Goal: Navigation & Orientation: Go to known website

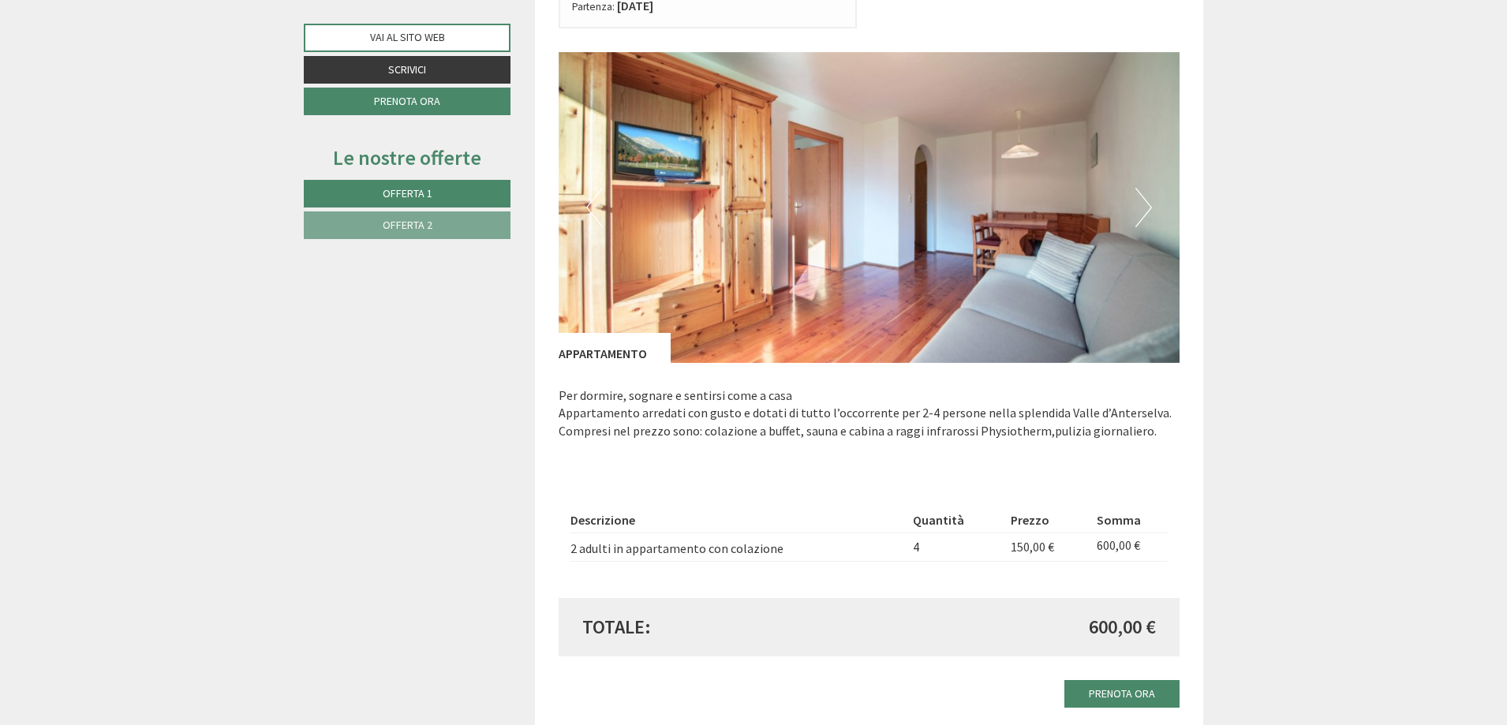
scroll to position [947, 0]
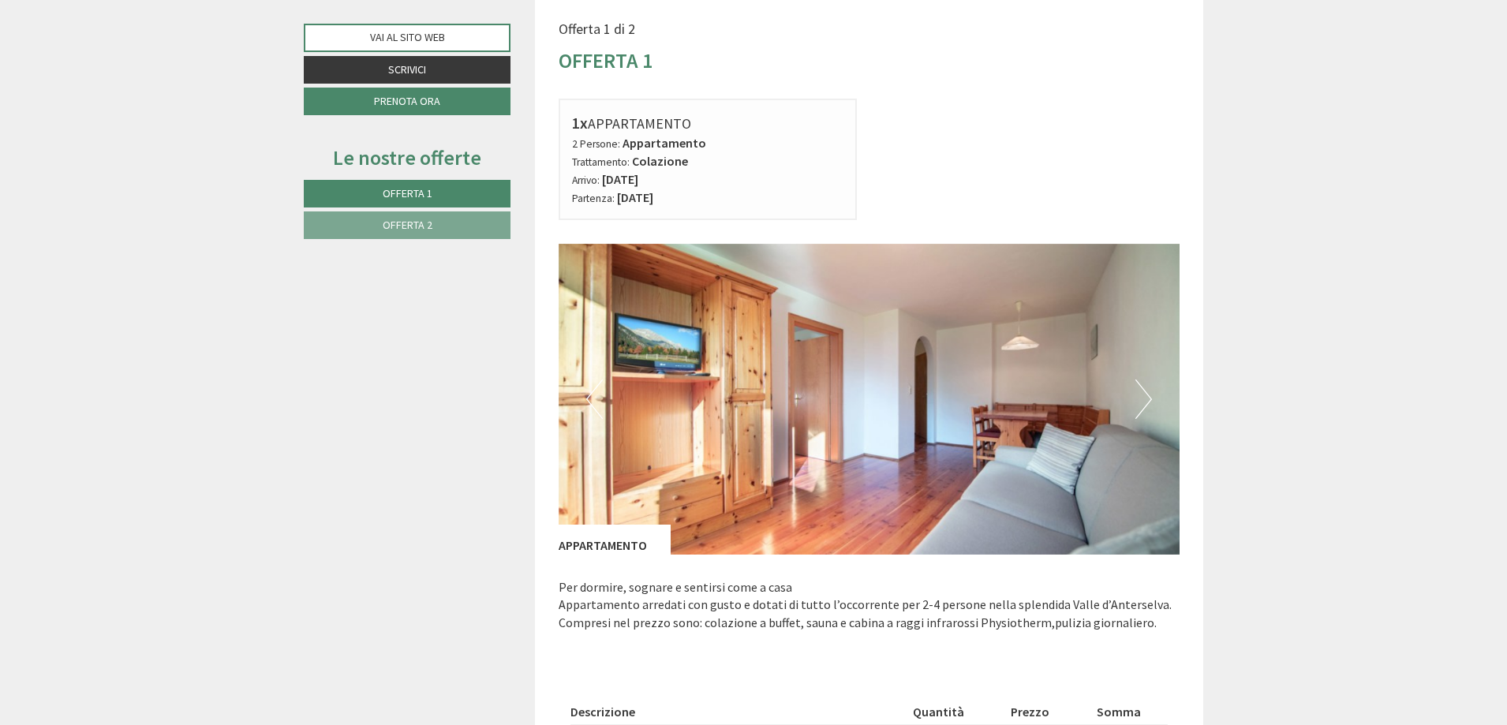
click at [1139, 402] on button "Next" at bounding box center [1143, 398] width 17 height 39
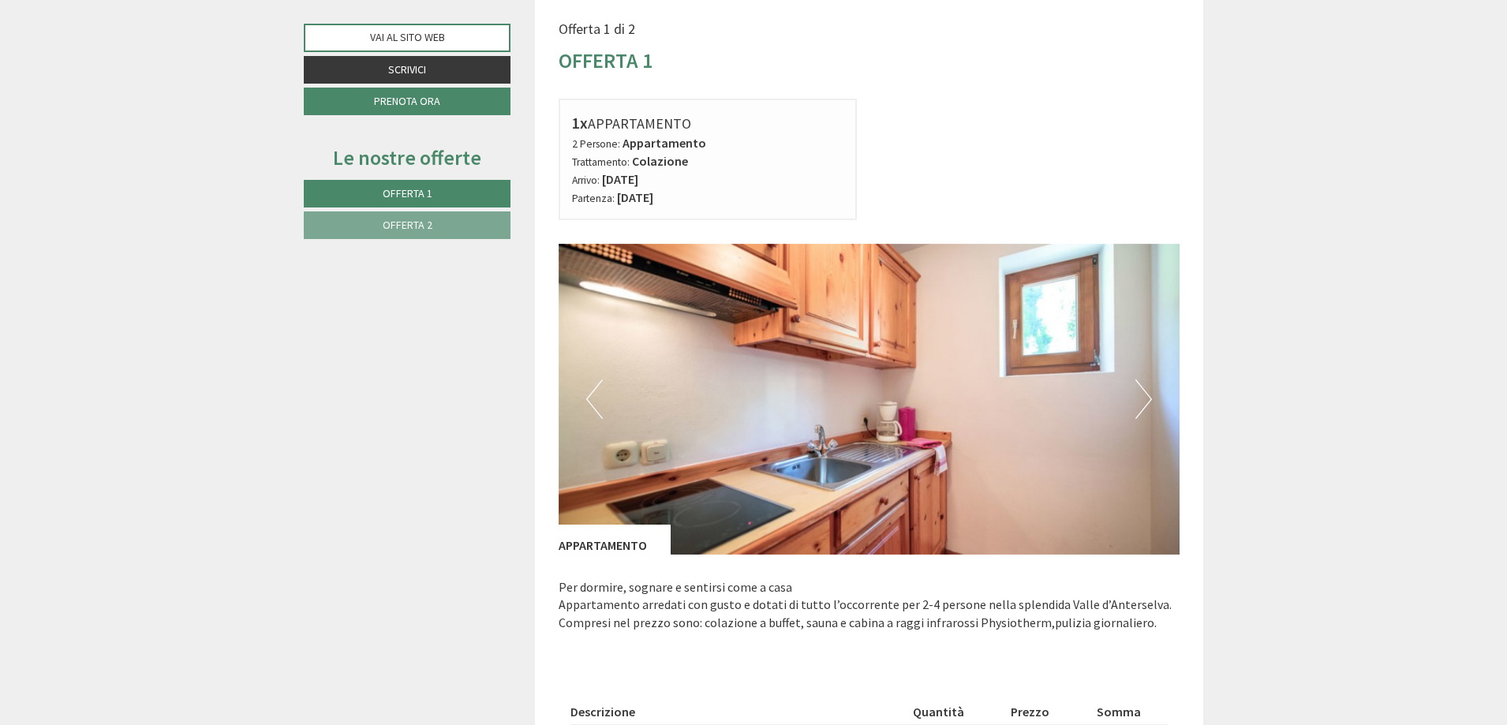
click at [1139, 402] on button "Next" at bounding box center [1143, 398] width 17 height 39
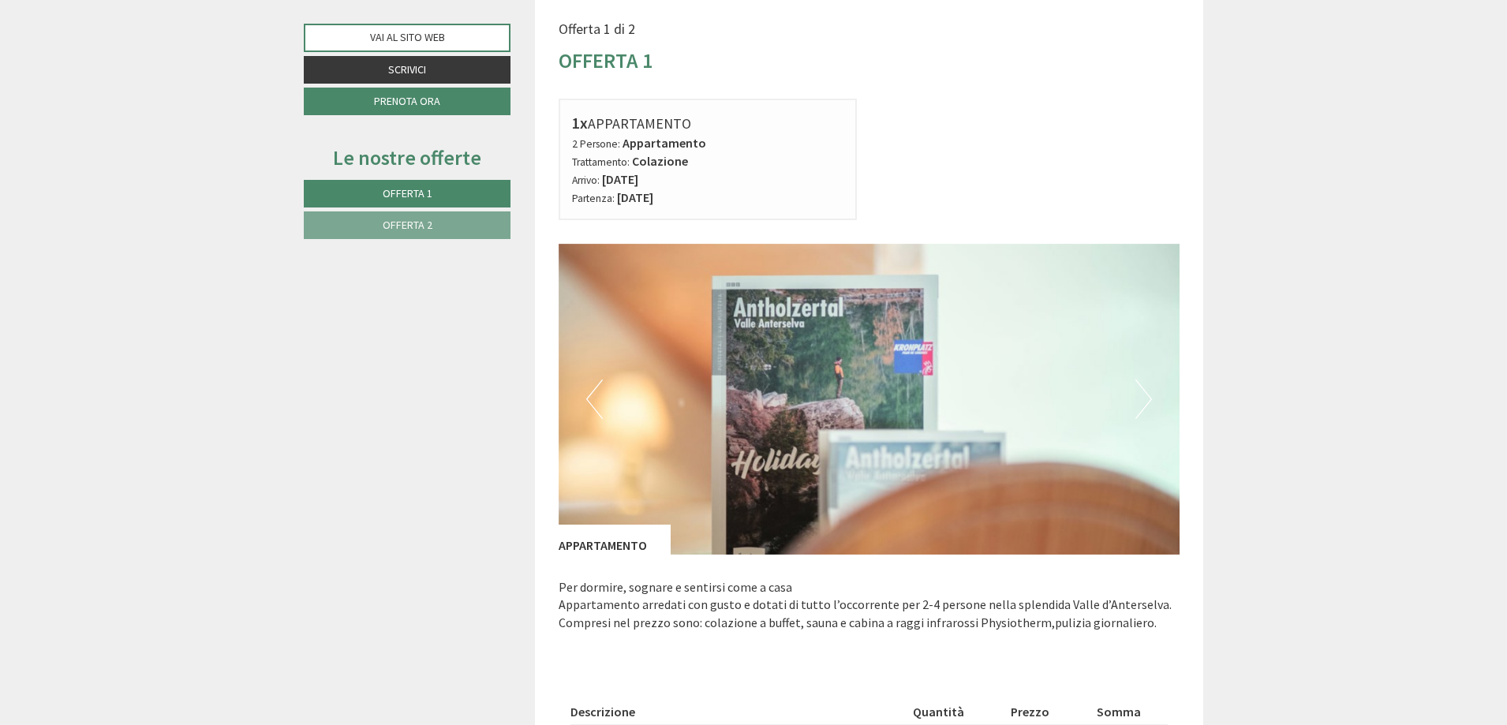
click at [1139, 402] on button "Next" at bounding box center [1143, 398] width 17 height 39
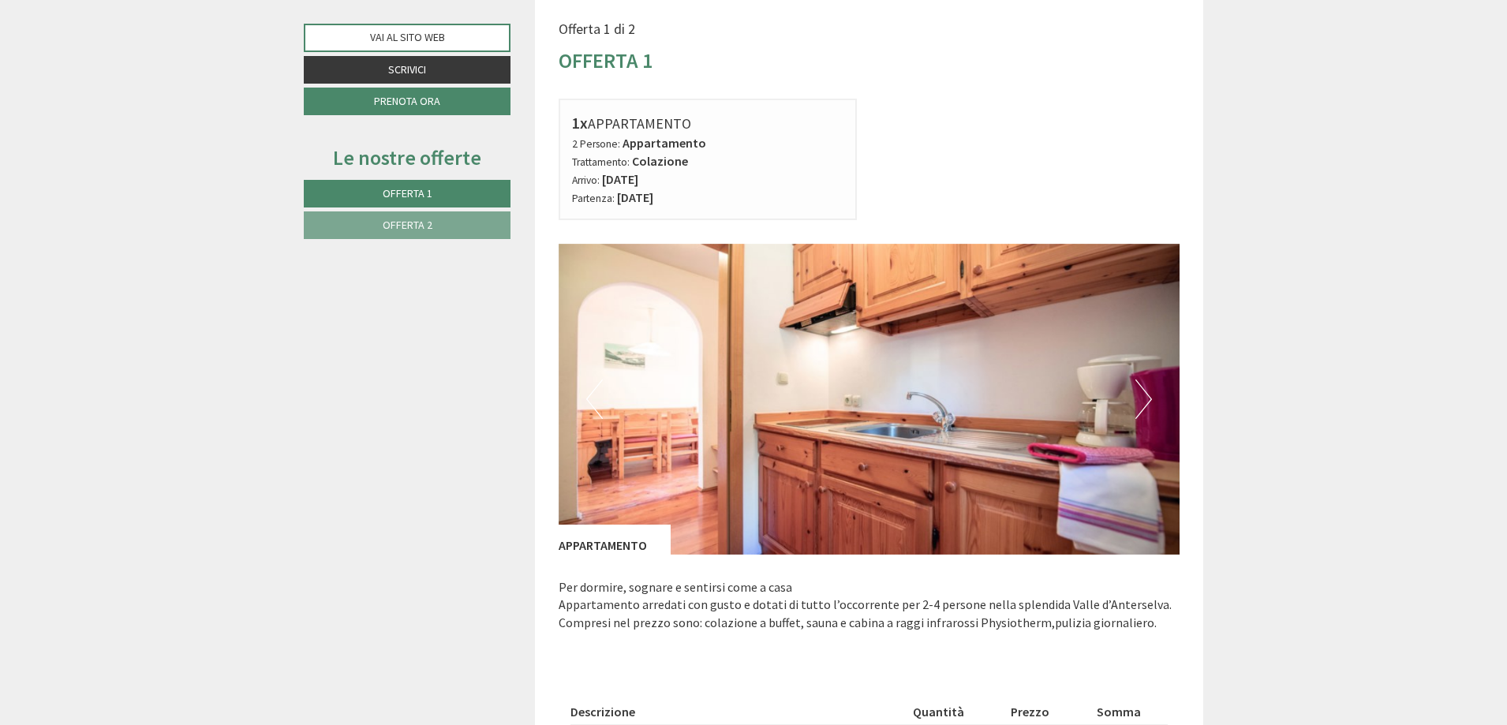
click at [1139, 402] on button "Next" at bounding box center [1143, 398] width 17 height 39
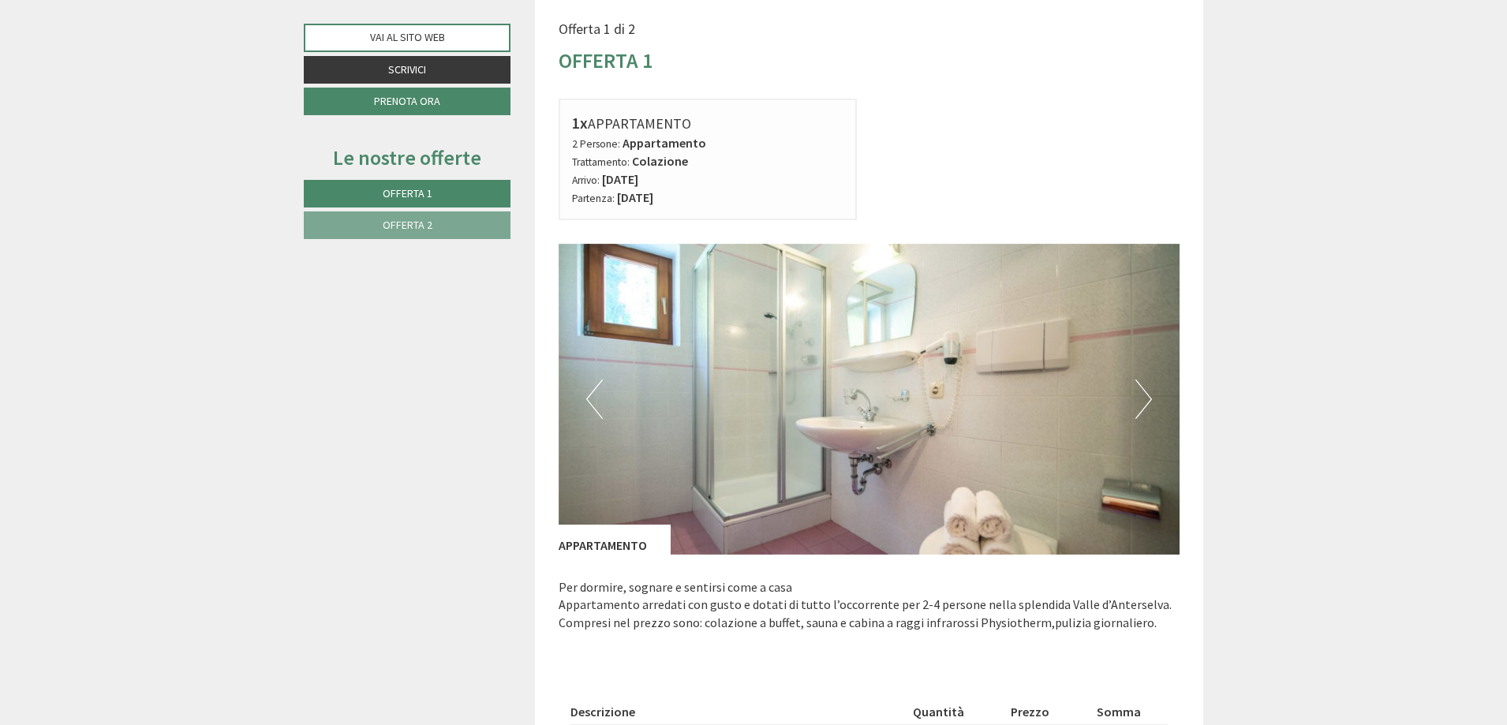
click at [1139, 402] on button "Next" at bounding box center [1143, 398] width 17 height 39
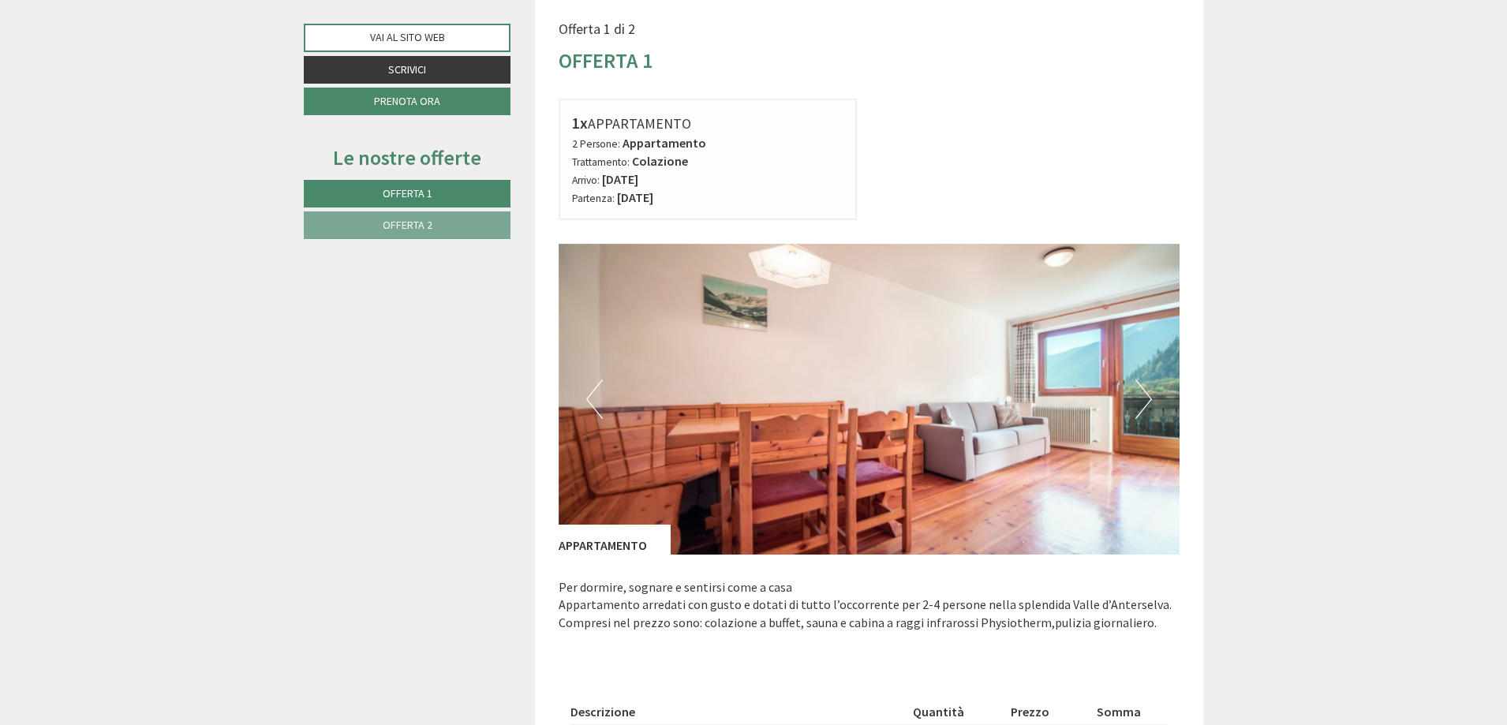
click at [1139, 402] on button "Next" at bounding box center [1143, 398] width 17 height 39
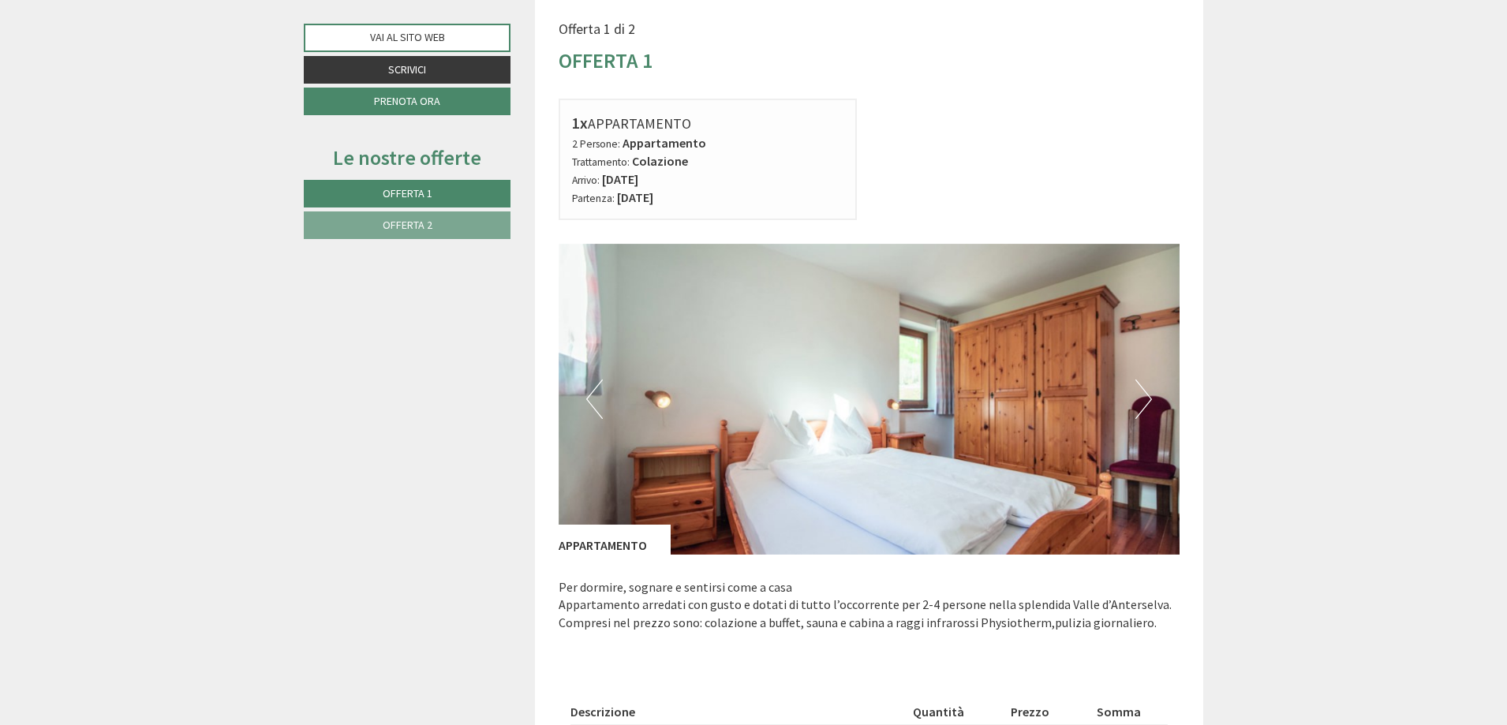
click at [1139, 402] on button "Next" at bounding box center [1143, 398] width 17 height 39
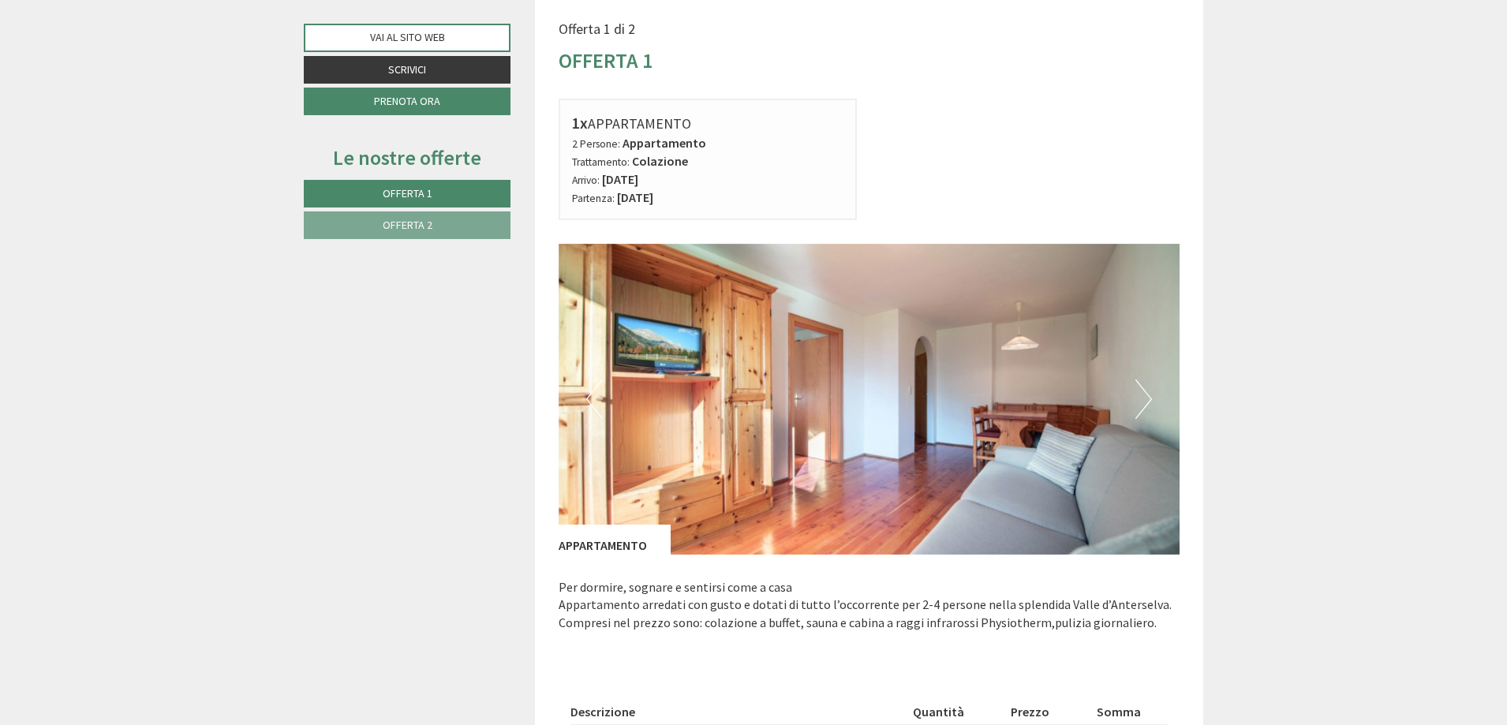
click at [1139, 402] on button "Next" at bounding box center [1143, 398] width 17 height 39
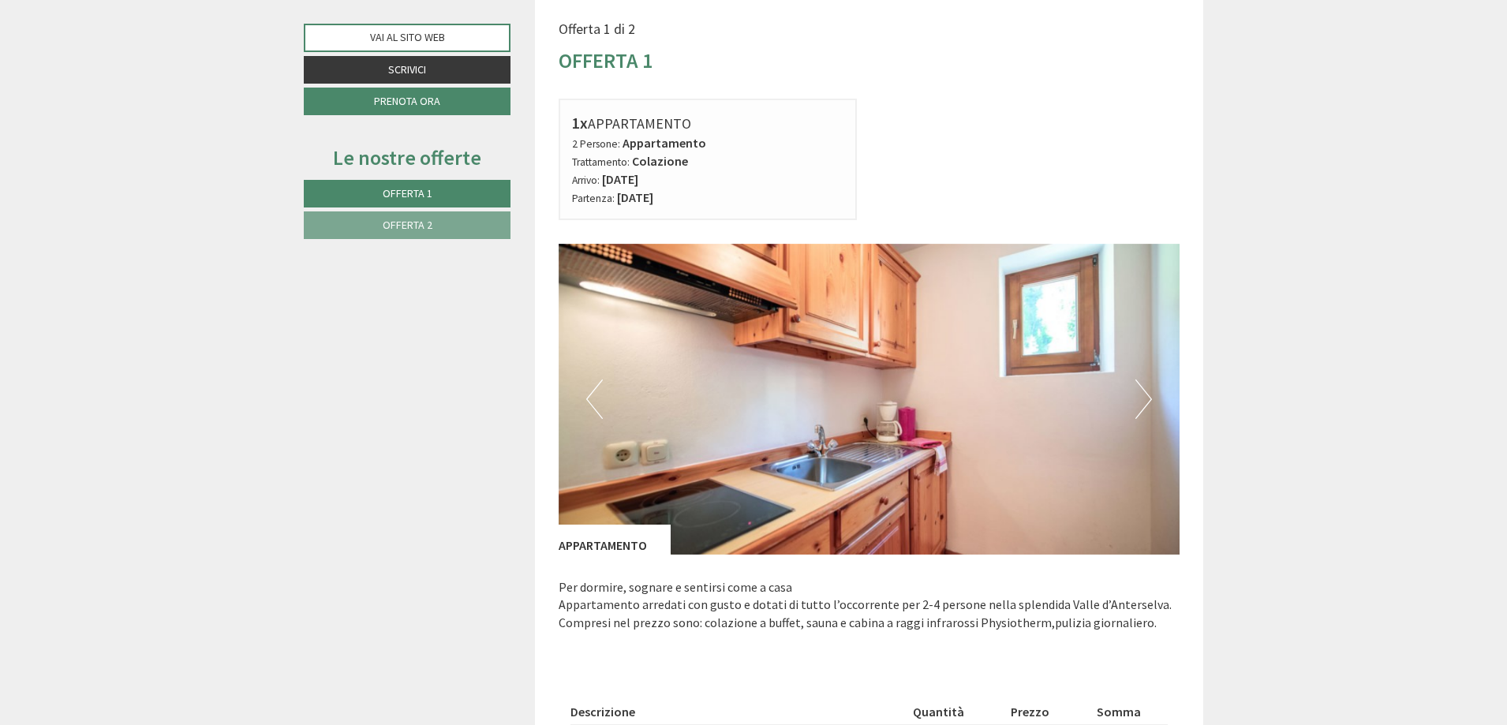
click at [1139, 402] on button "Next" at bounding box center [1143, 398] width 17 height 39
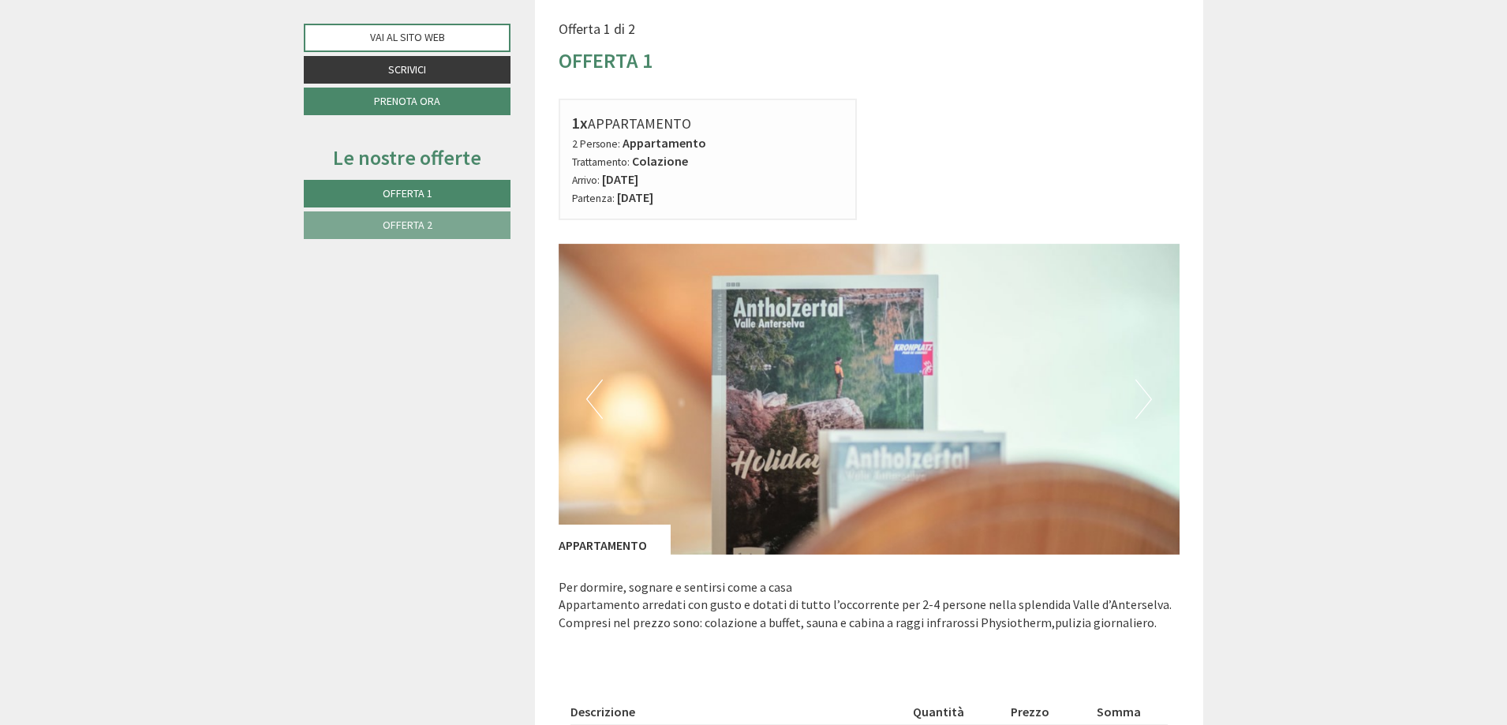
click at [1139, 402] on button "Next" at bounding box center [1143, 398] width 17 height 39
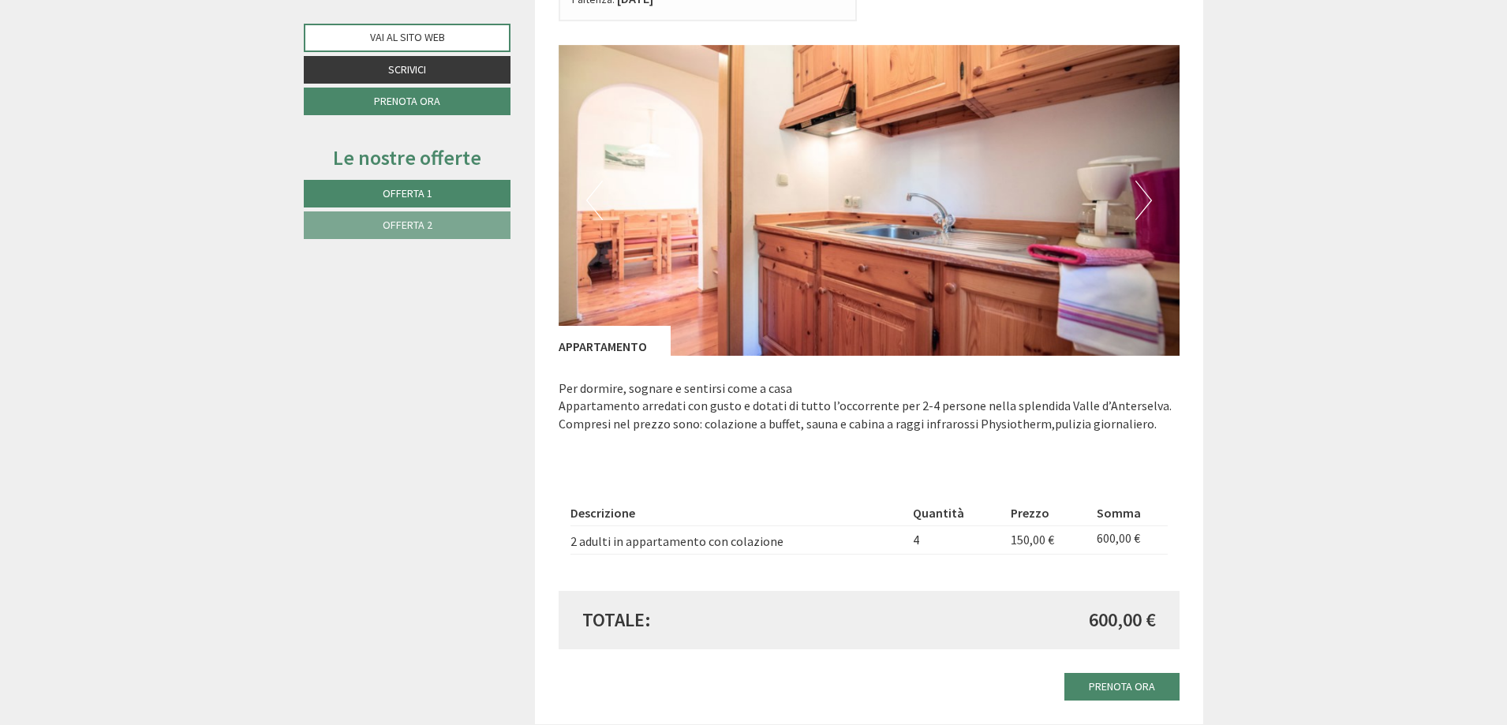
scroll to position [1262, 0]
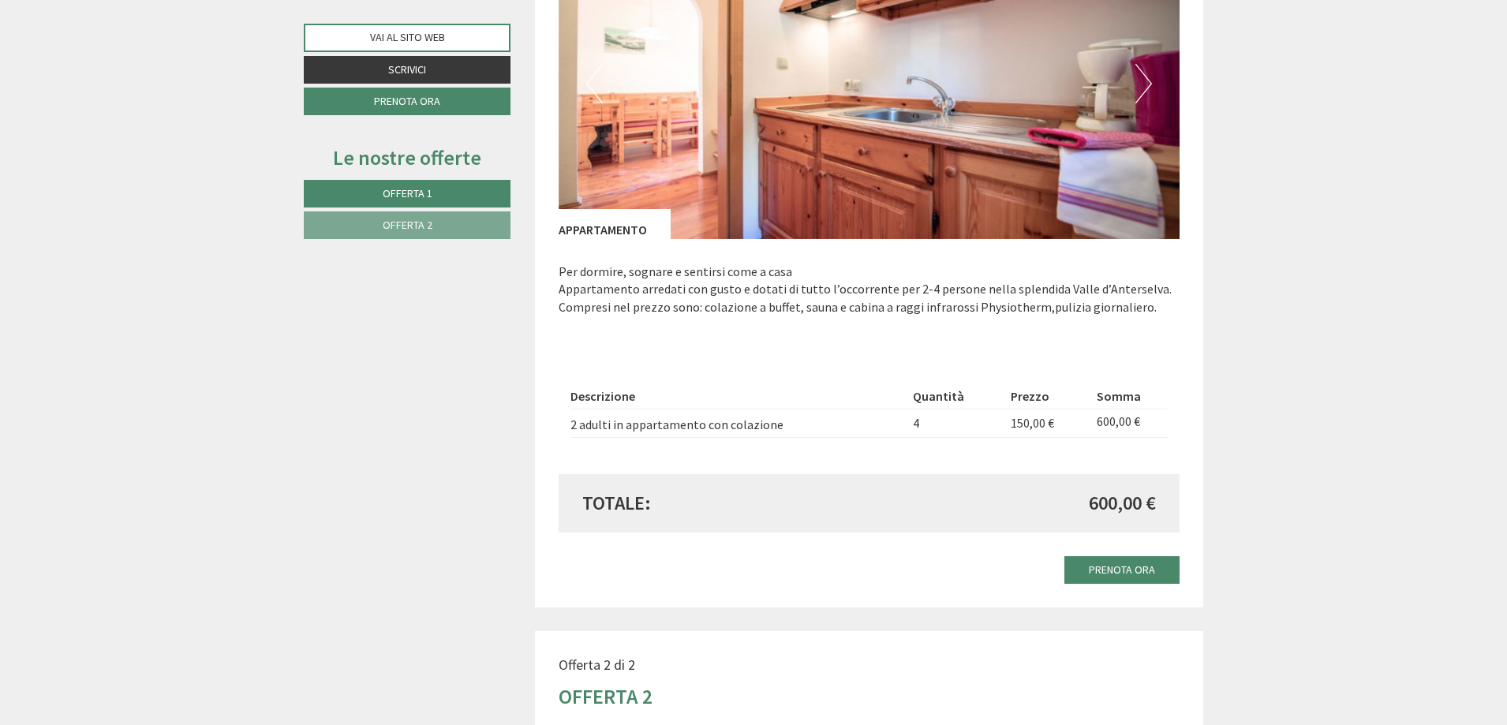
click at [386, 230] on span "Offerta 2" at bounding box center [408, 225] width 50 height 14
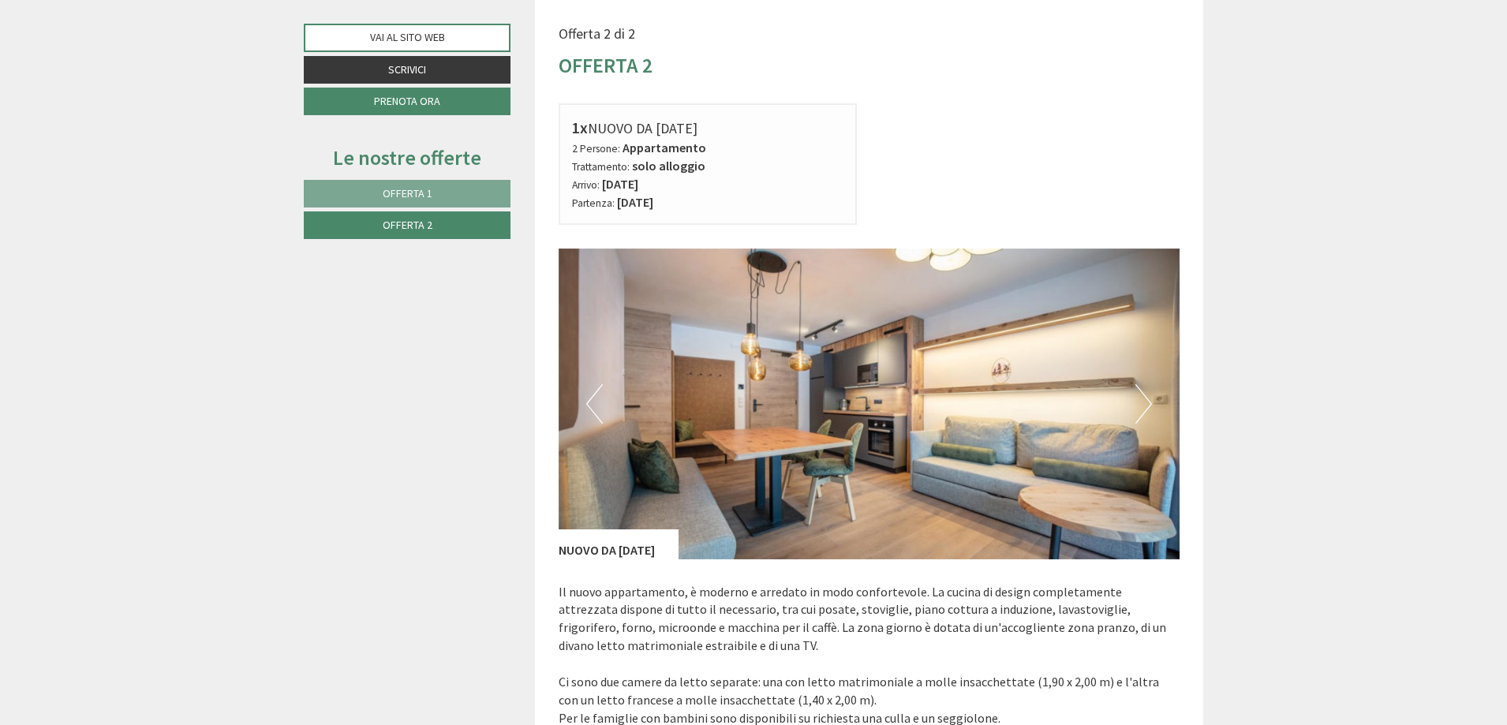
scroll to position [1100, 0]
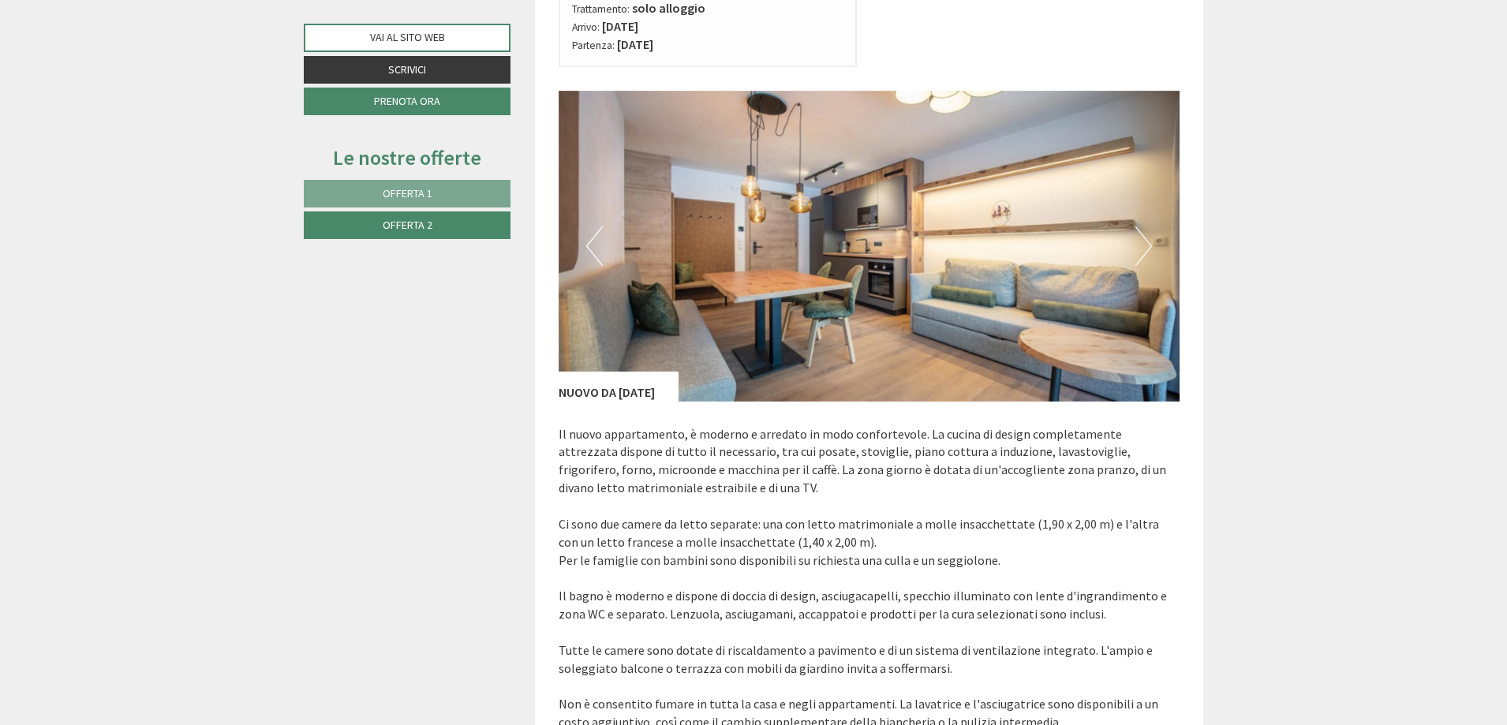
click at [1144, 247] on button "Next" at bounding box center [1143, 245] width 17 height 39
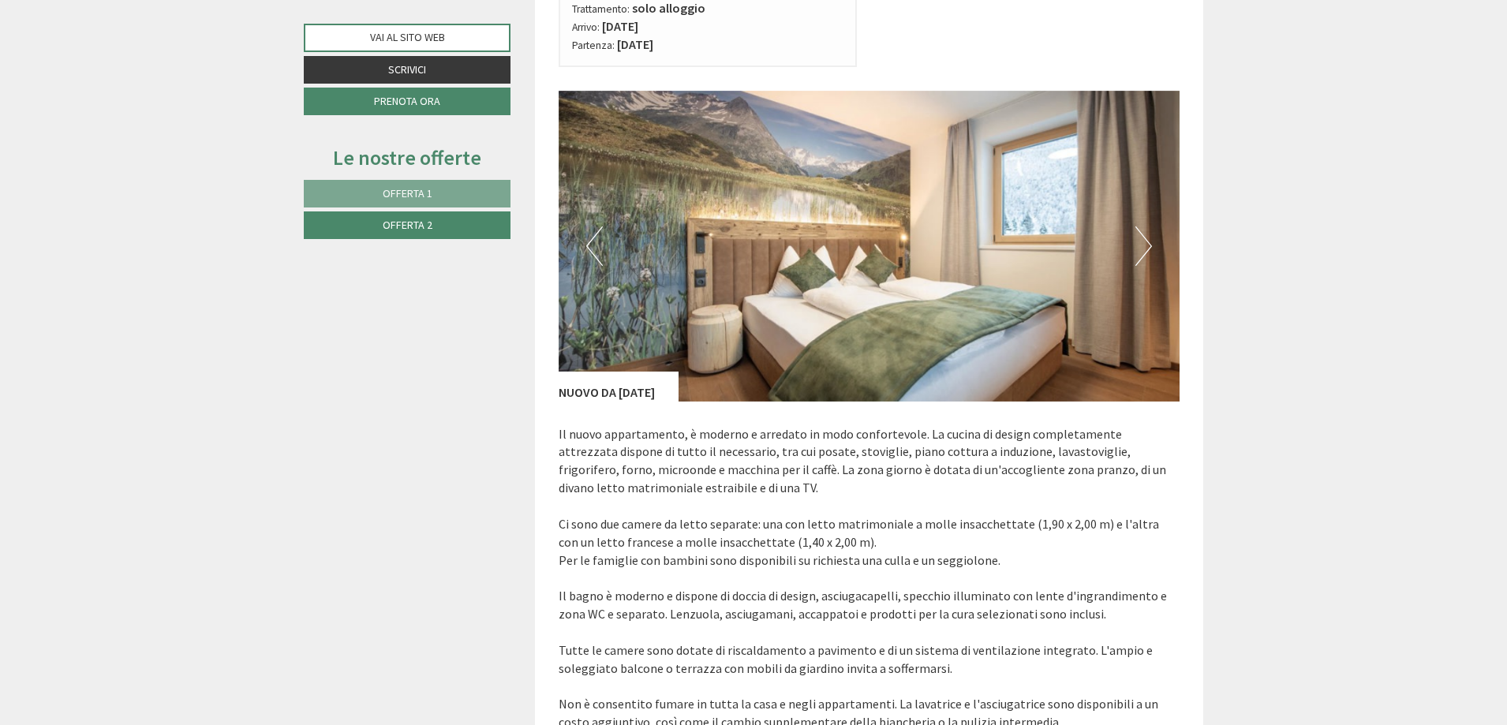
click at [1144, 247] on button "Next" at bounding box center [1143, 245] width 17 height 39
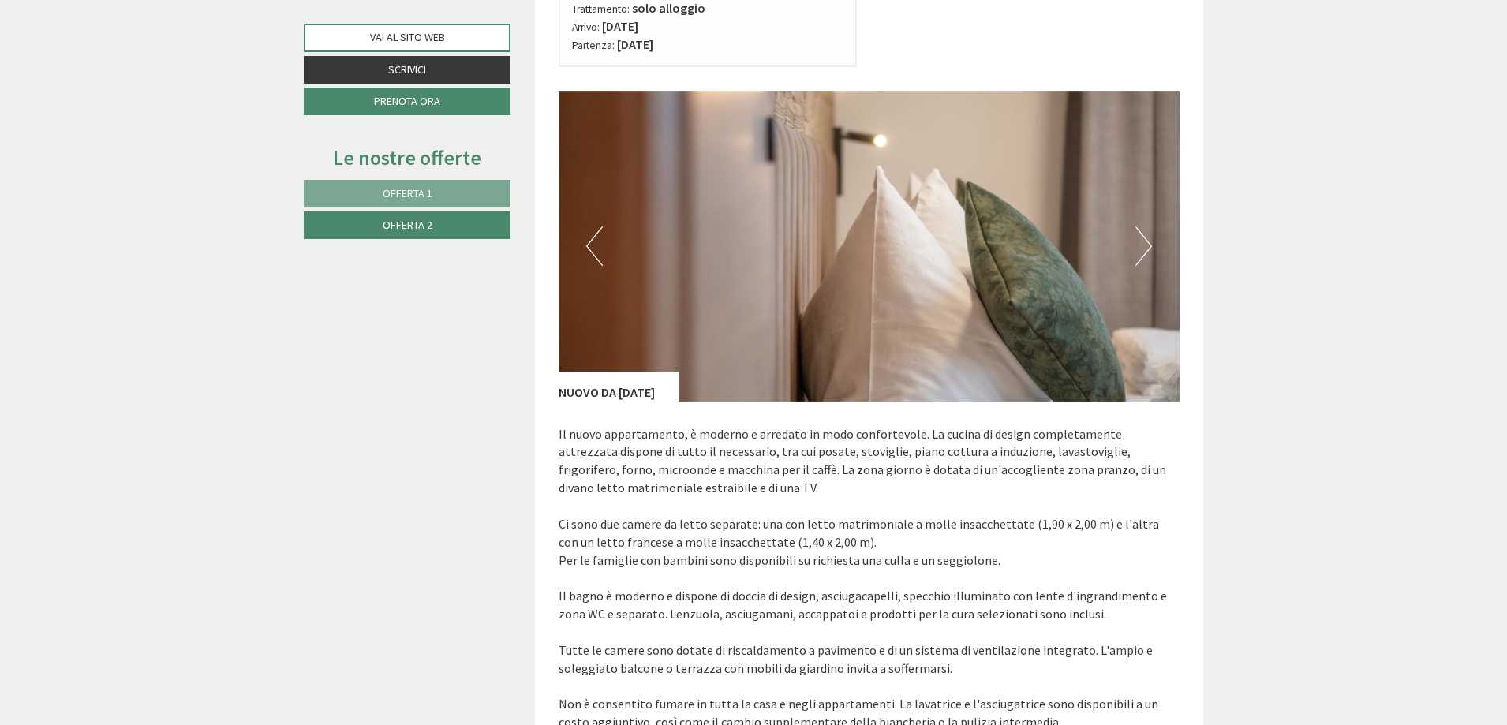
click at [1144, 247] on button "Next" at bounding box center [1143, 245] width 17 height 39
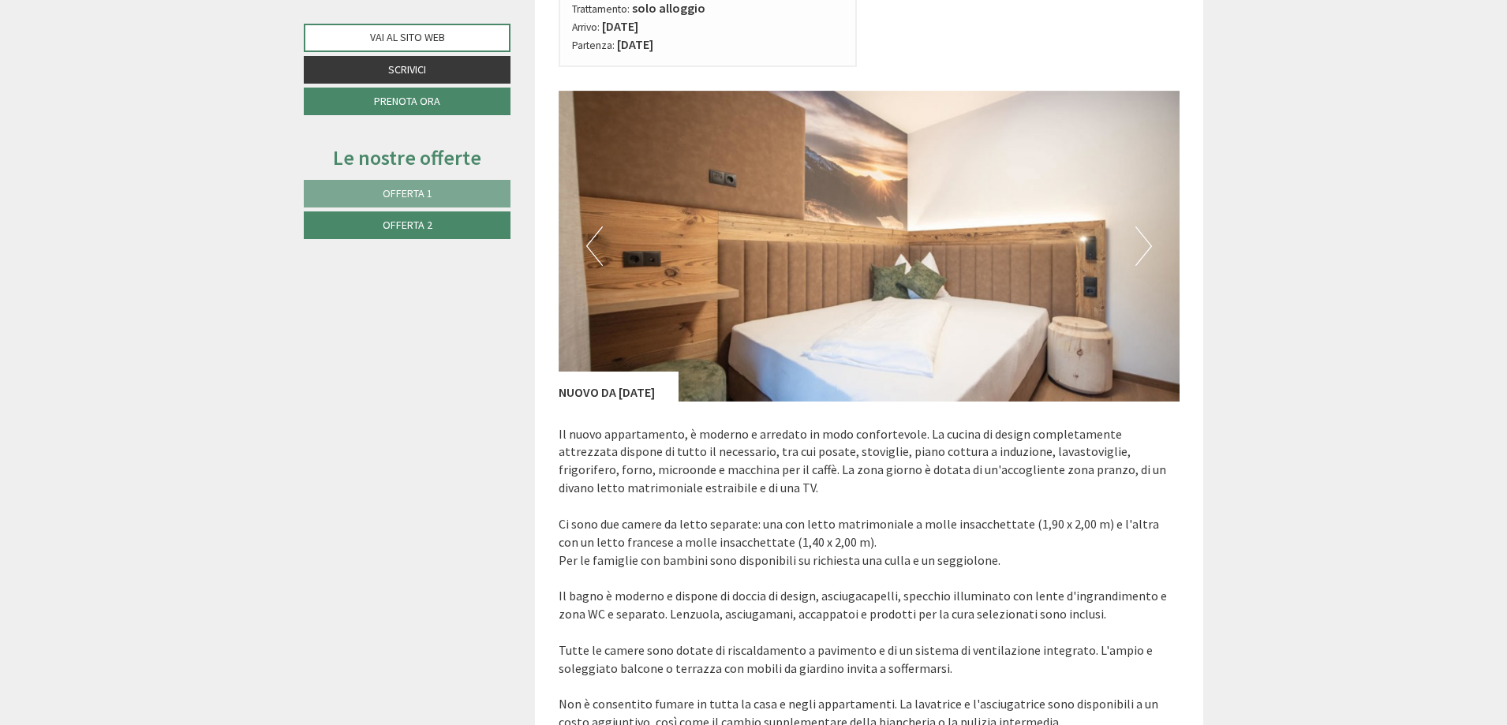
click at [1144, 247] on button "Next" at bounding box center [1143, 245] width 17 height 39
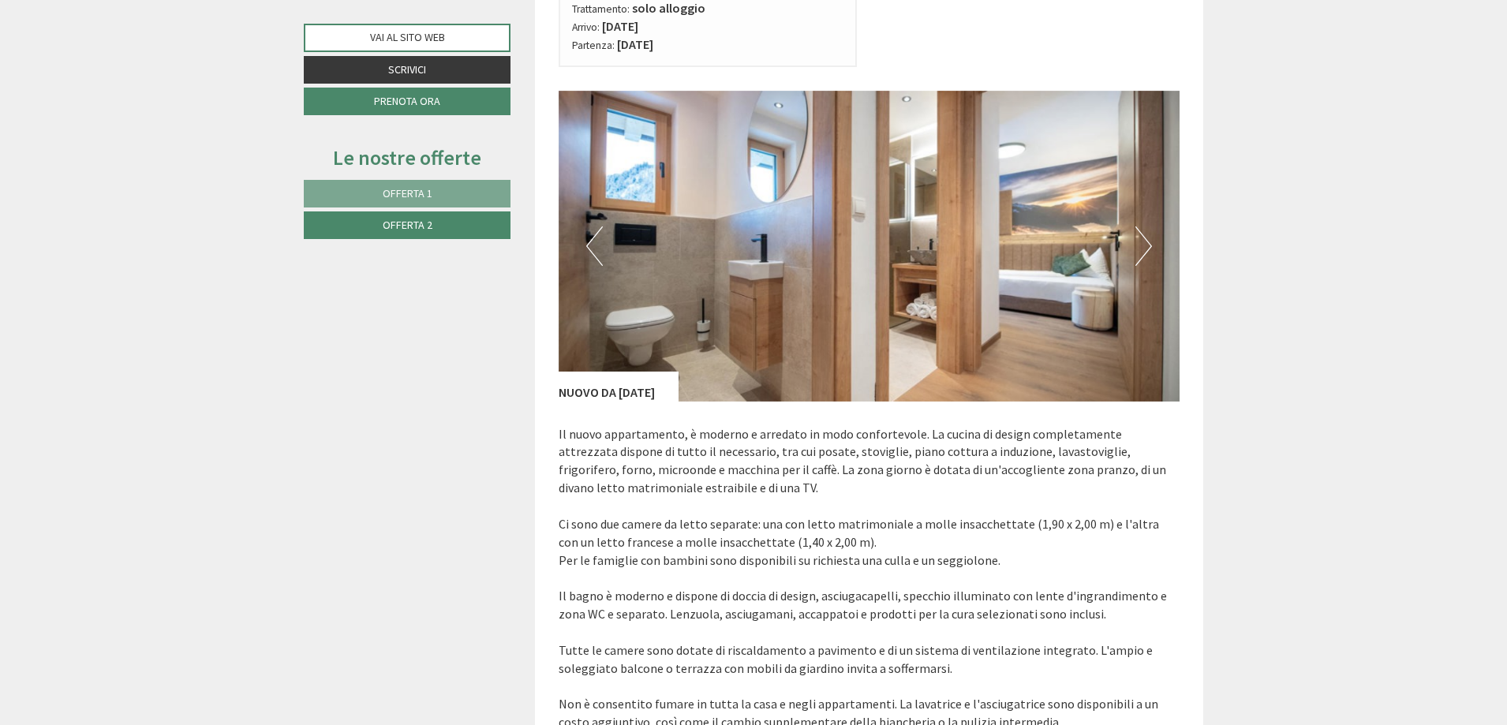
click at [1144, 247] on button "Next" at bounding box center [1143, 245] width 17 height 39
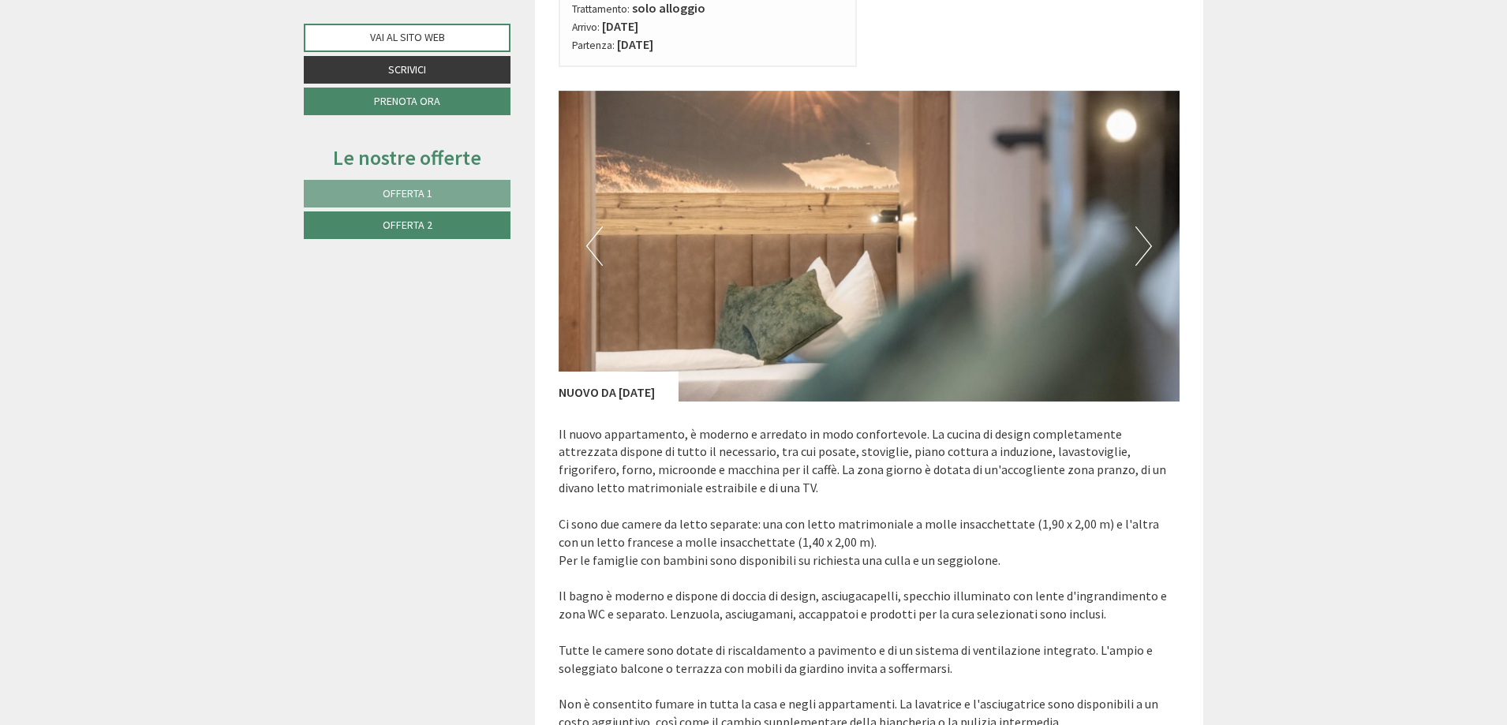
click at [598, 243] on button "Previous" at bounding box center [594, 245] width 17 height 39
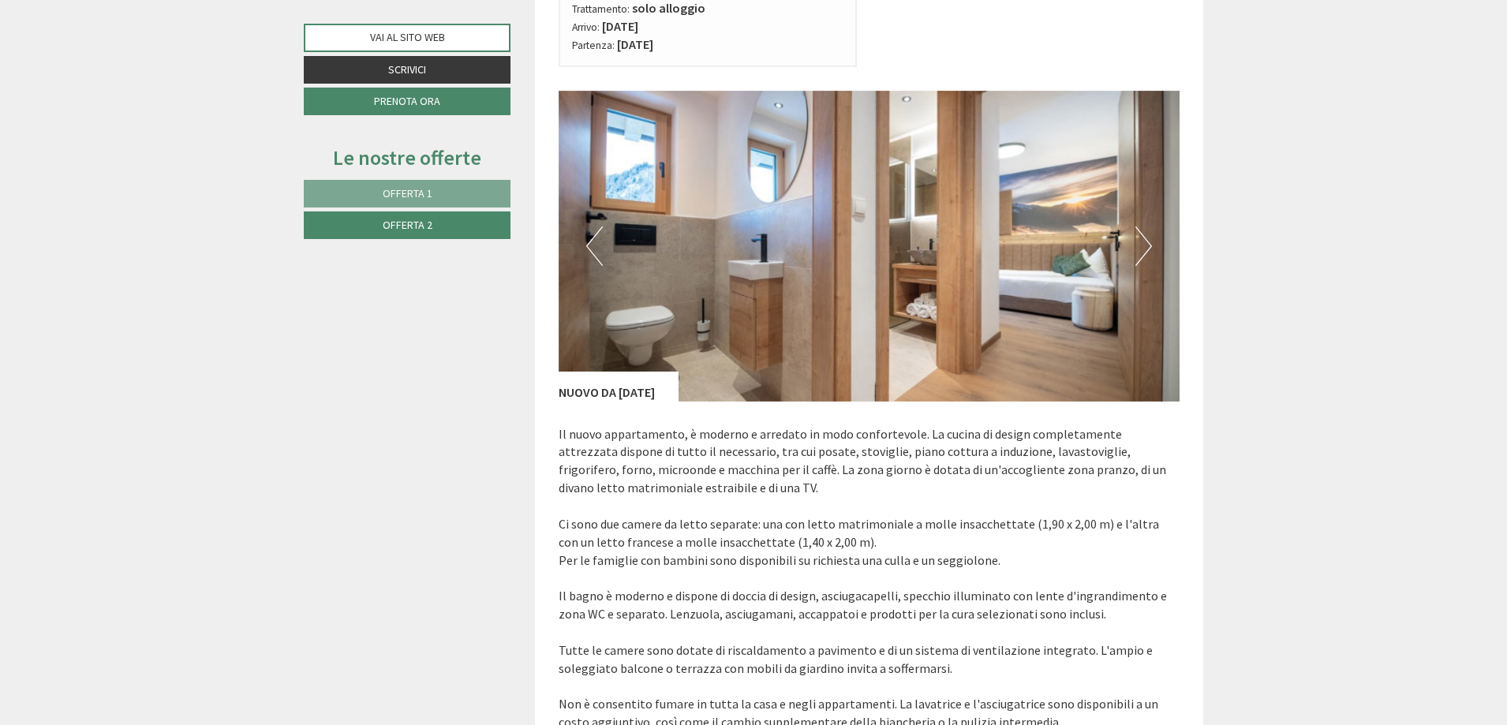
click at [1151, 235] on button "Next" at bounding box center [1143, 245] width 17 height 39
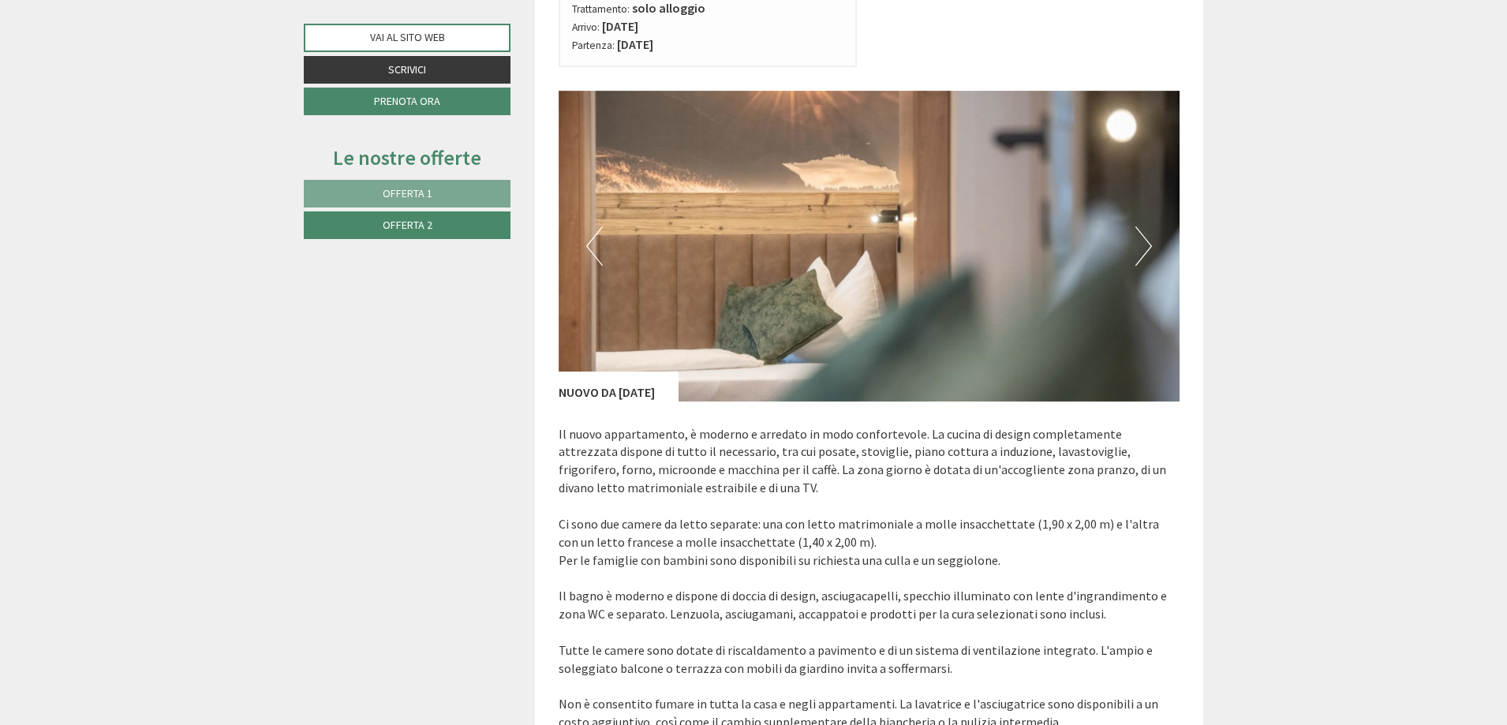
click at [1151, 235] on button "Next" at bounding box center [1143, 245] width 17 height 39
click at [429, 192] on span "Offerta 1" at bounding box center [408, 193] width 50 height 14
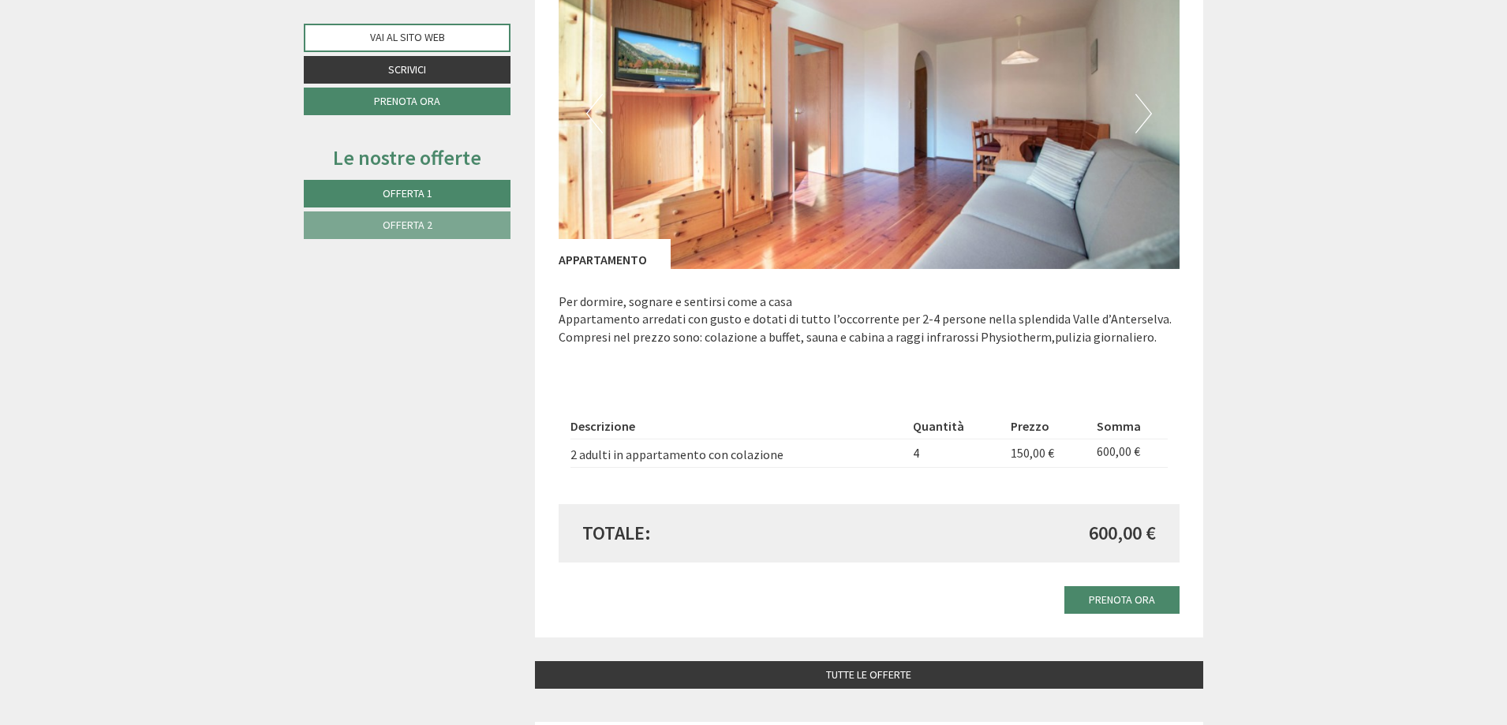
scroll to position [1104, 0]
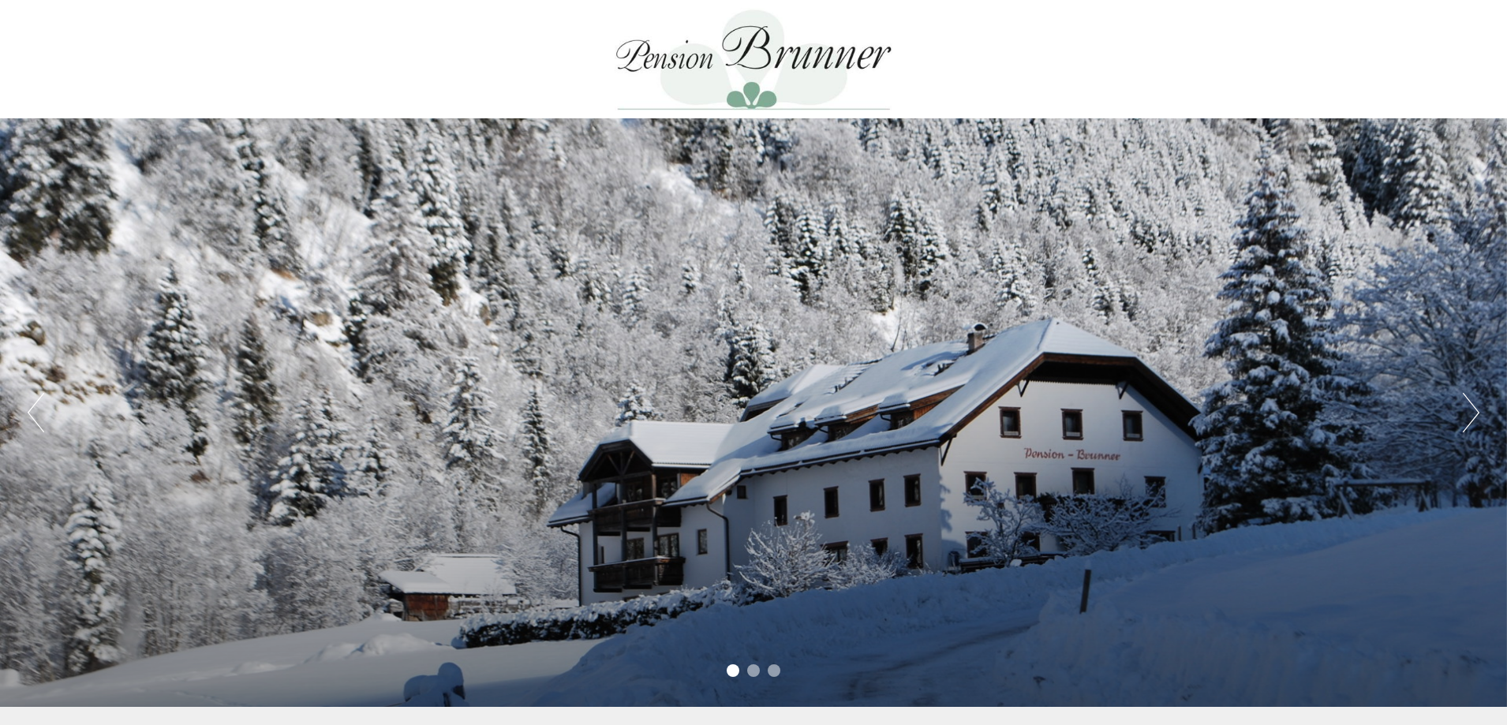
click at [778, 54] on div at bounding box center [753, 59] width 883 height 103
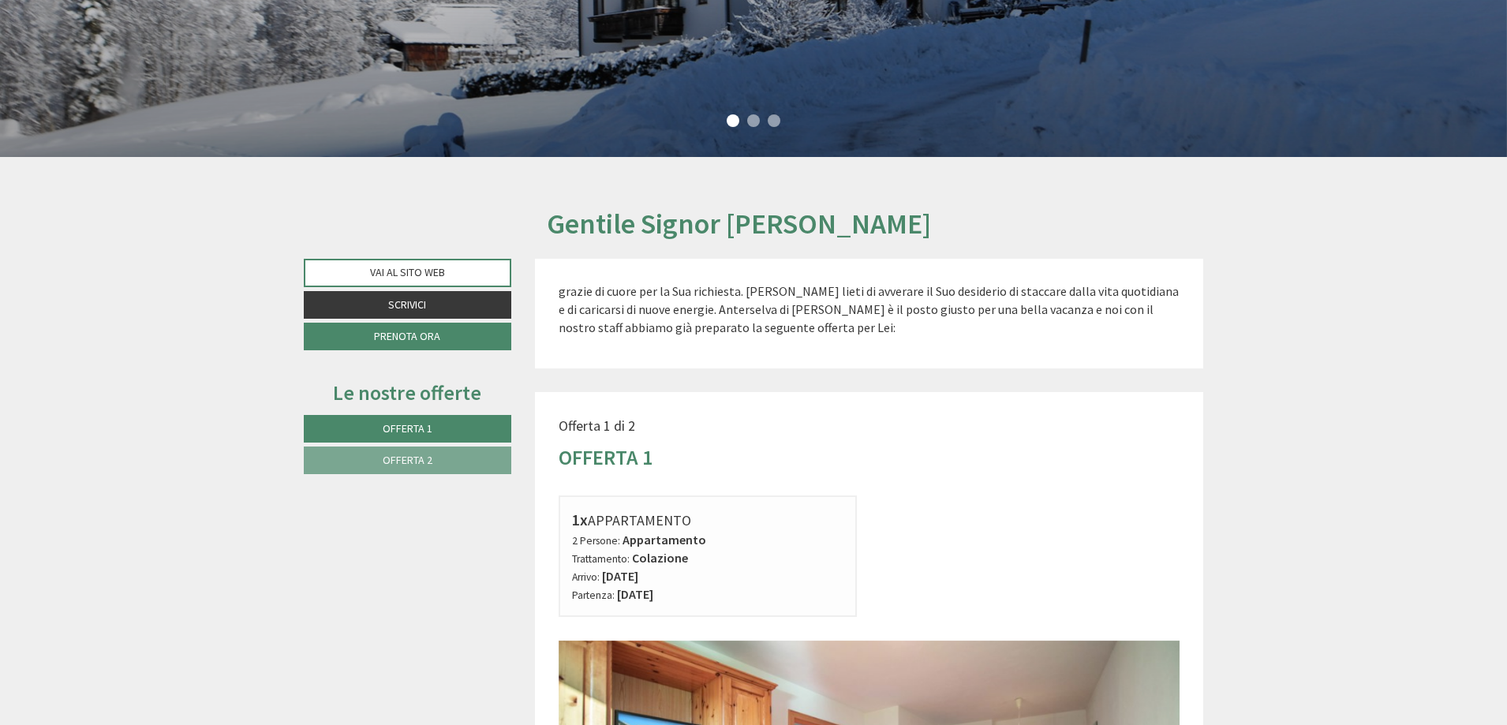
scroll to position [316, 0]
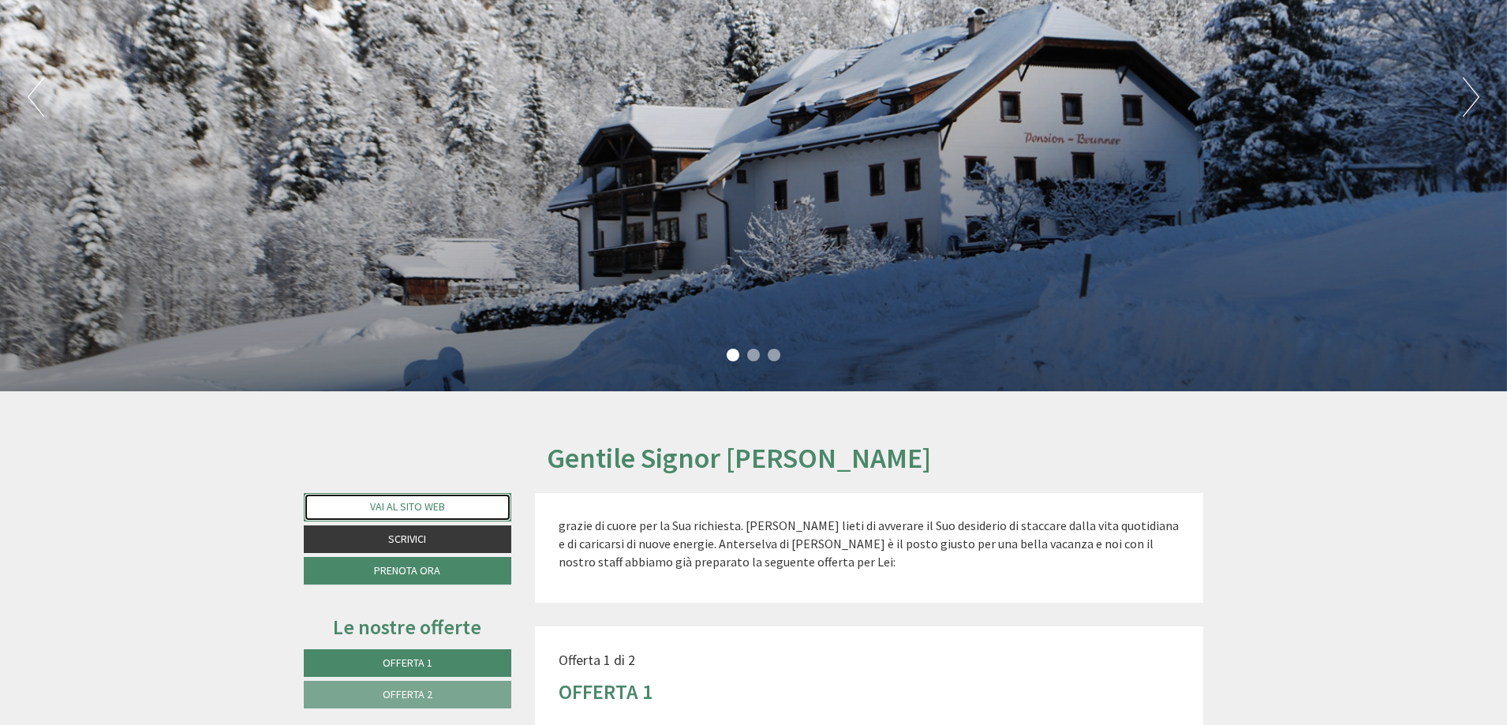
click at [418, 506] on link "Vai al sito web" at bounding box center [407, 507] width 207 height 28
